Goal: Information Seeking & Learning: Learn about a topic

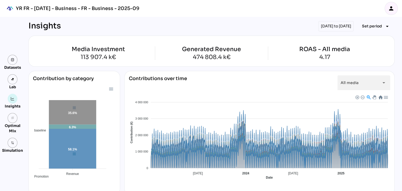
click at [392, 9] on icon "person" at bounding box center [391, 8] width 6 height 6
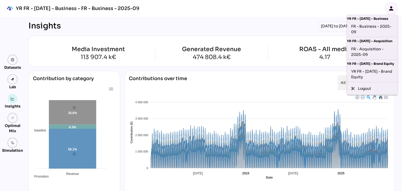
click at [392, 9] on icon "person" at bounding box center [391, 8] width 6 height 6
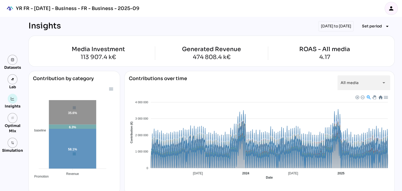
click at [125, 10] on div "YR FR - Sep 2025 - Business - FR - Business - 2025-09" at bounding box center [78, 8] width 124 height 6
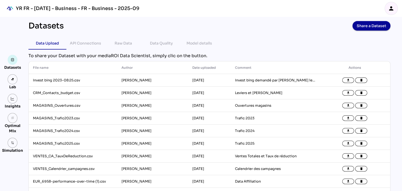
click at [13, 106] on div "Insights" at bounding box center [13, 106] width 16 height 5
click at [12, 100] on img at bounding box center [13, 99] width 4 height 4
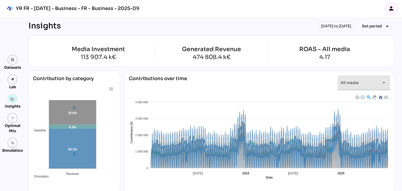
click at [368, 84] on div "All media *********" at bounding box center [359, 82] width 37 height 15
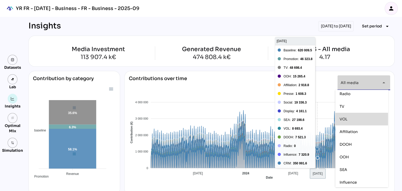
click at [299, 83] on div "Contributions over time All media ********* arrow_drop_down" at bounding box center [260, 84] width 262 height 19
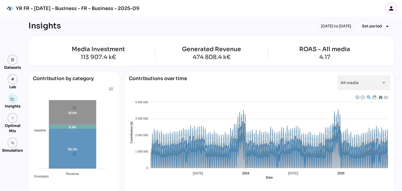
click at [379, 64] on div "Media Investment 113 907.4 k€ Generated Revenue 474 808.4 k€ ROAS - All media 4…" at bounding box center [211, 51] width 366 height 31
click at [374, 22] on button "Set period arrow_drop_down" at bounding box center [376, 26] width 37 height 9
click at [391, 7] on icon "person" at bounding box center [391, 8] width 6 height 6
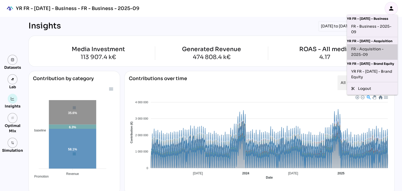
click at [365, 52] on div "FR - Acquisition - 2025-09" at bounding box center [372, 51] width 42 height 11
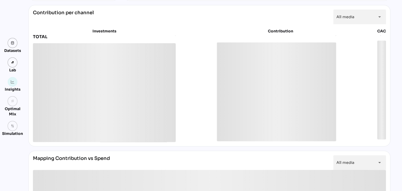
scroll to position [202, 0]
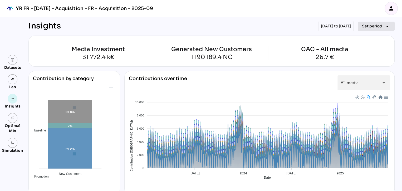
click at [365, 27] on span "Set period" at bounding box center [372, 26] width 20 height 6
click at [329, 26] on div "[DATE] to [DATE]" at bounding box center [336, 26] width 35 height 10
click at [323, 27] on div "[DATE] to [DATE]" at bounding box center [336, 26] width 35 height 10
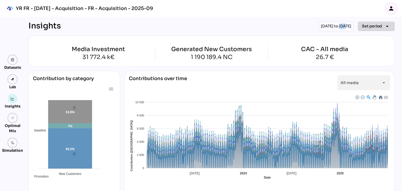
drag, startPoint x: 323, startPoint y: 27, endPoint x: 383, endPoint y: 26, distance: 60.3
click at [384, 26] on icon "arrow_drop_down" at bounding box center [387, 26] width 6 height 6
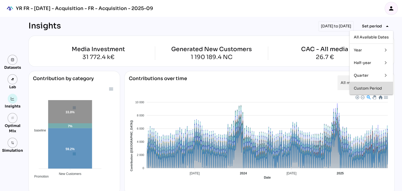
click at [371, 88] on div "Custom Period" at bounding box center [371, 88] width 35 height 4
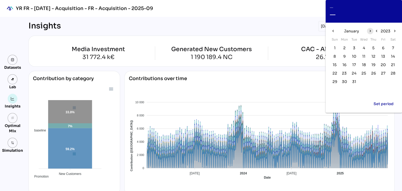
click at [369, 31] on icon "chevron_right" at bounding box center [370, 31] width 4 height 4
click at [335, 31] on span "chevron_left" at bounding box center [333, 31] width 6 height 6
click at [375, 31] on icon "chevron_left" at bounding box center [376, 31] width 4 height 4
click at [394, 31] on icon "chevron_right" at bounding box center [394, 31] width 4 height 4
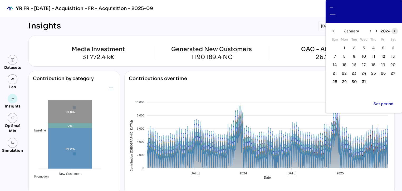
click at [394, 31] on icon "chevron_right" at bounding box center [394, 31] width 4 height 4
click at [364, 48] on span "1" at bounding box center [364, 48] width 2 height 6
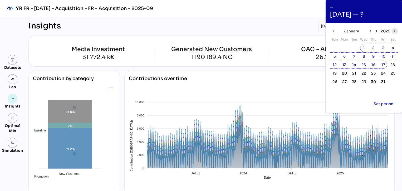
click at [394, 30] on icon "chevron_right" at bounding box center [394, 31] width 4 height 4
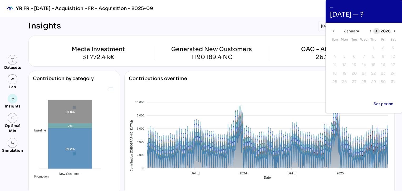
click at [378, 31] on icon "chevron_left" at bounding box center [376, 31] width 4 height 4
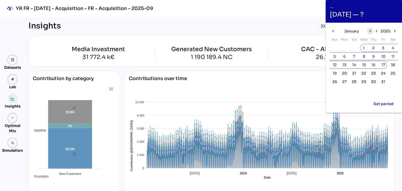
click at [370, 31] on icon "chevron_right" at bounding box center [370, 31] width 4 height 4
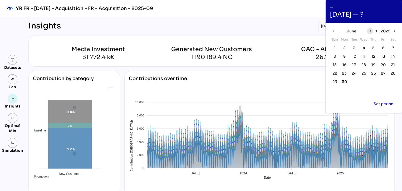
click at [370, 31] on icon "chevron_right" at bounding box center [370, 31] width 4 height 4
click at [334, 31] on icon "chevron_left" at bounding box center [333, 31] width 4 height 4
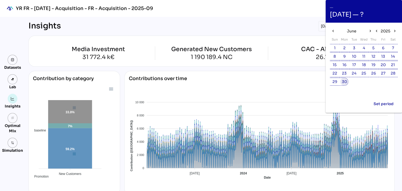
click at [343, 83] on span "30" at bounding box center [344, 82] width 5 height 6
